Goal: Transaction & Acquisition: Purchase product/service

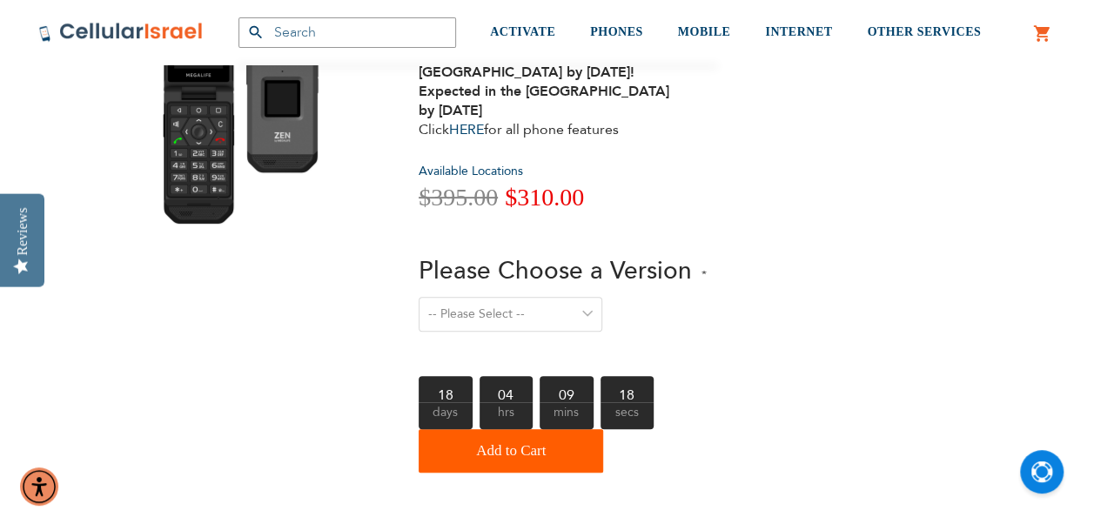
scroll to position [174, 0]
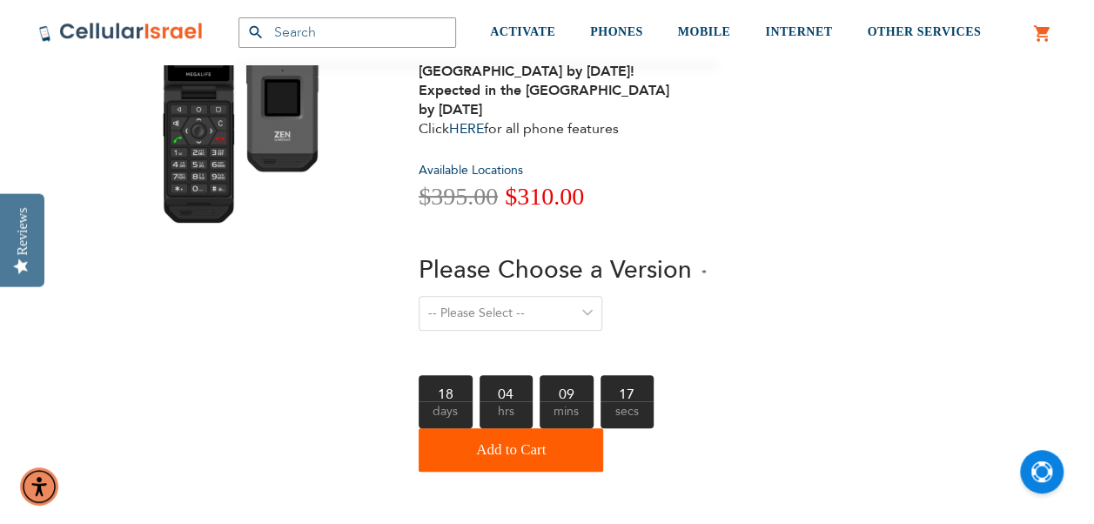
type input "tlieberman"
click at [490, 318] on select "-- Please Select -- Level 1. Filtered Email only Level 2. Email + Banking Level…" at bounding box center [510, 313] width 184 height 35
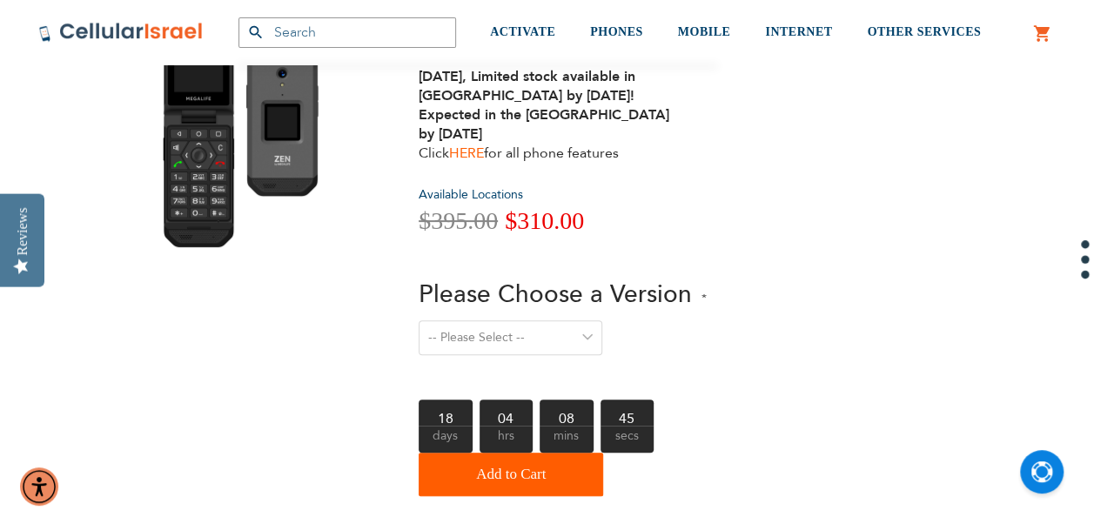
scroll to position [87, 0]
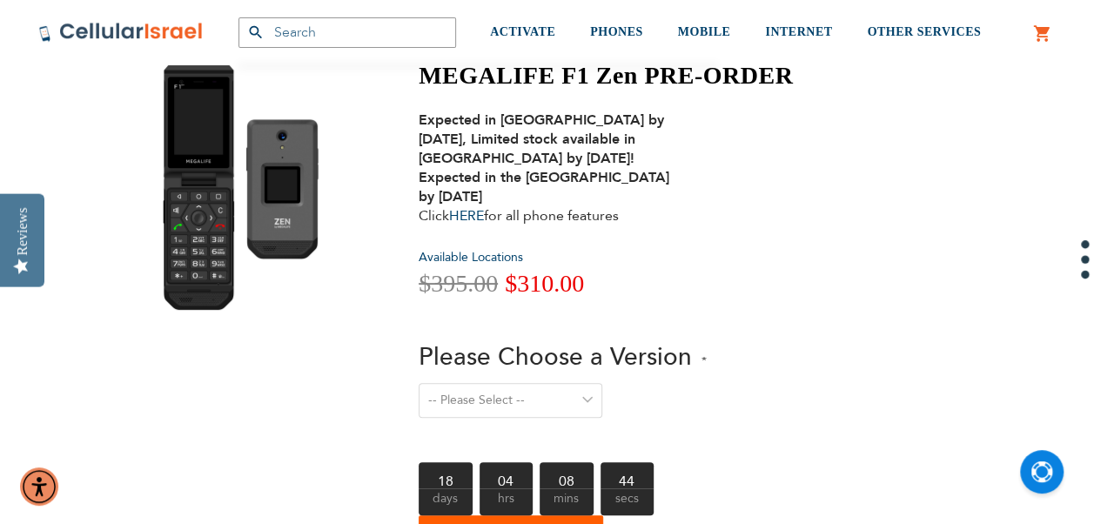
click at [567, 385] on select "-- Please Select -- Level 1. Filtered Email only Level 2. Email + Banking Level…" at bounding box center [510, 400] width 184 height 35
select select "Level 3. Special Yeshiva Plan"
click at [418, 383] on select "-- Please Select -- Level 1. Filtered Email only Level 2. Email + Banking Level…" at bounding box center [510, 400] width 184 height 35
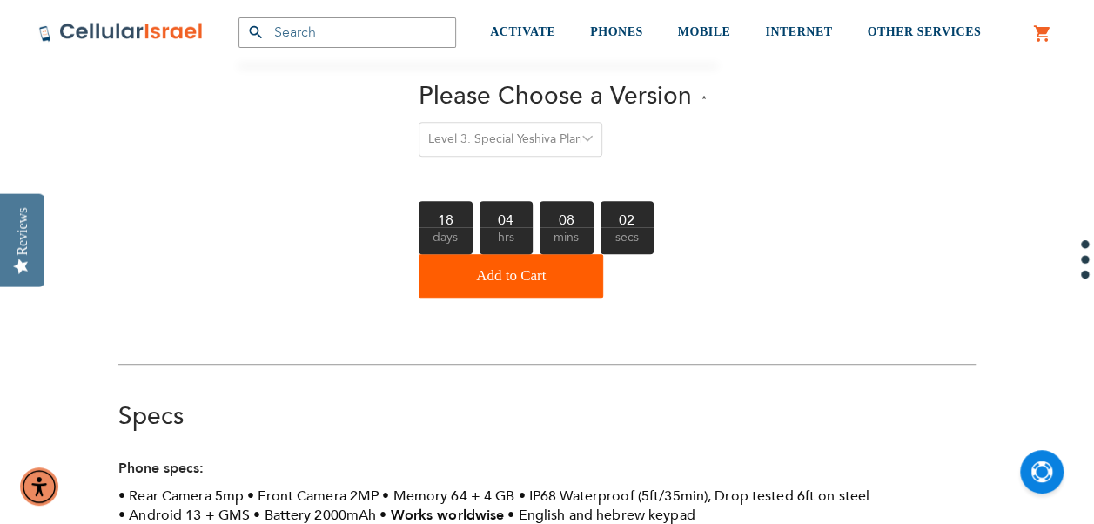
scroll to position [0, 0]
